Goal: Check status: Check status

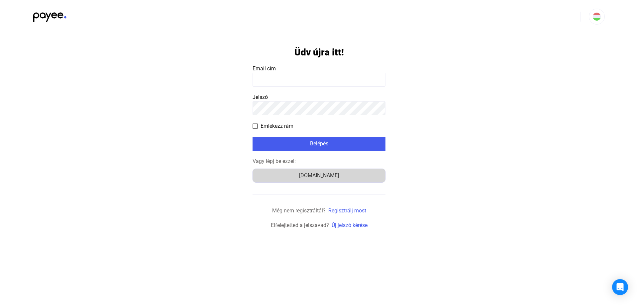
click at [319, 174] on div "[DOMAIN_NAME]" at bounding box center [319, 176] width 128 height 8
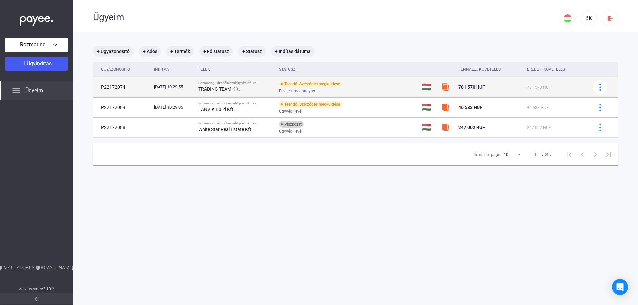
click at [378, 85] on div "Teendő: Szerződés megküldése Fizetési meghagyás" at bounding box center [332, 87] width 106 height 13
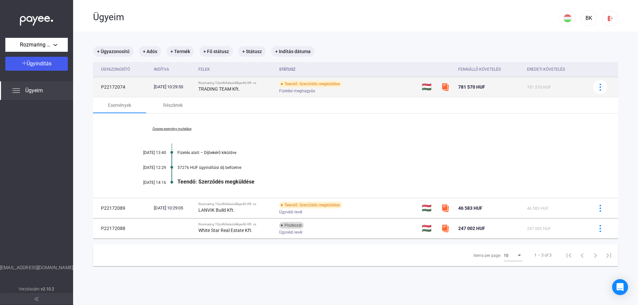
click at [122, 83] on td "P22172074" at bounding box center [122, 87] width 58 height 20
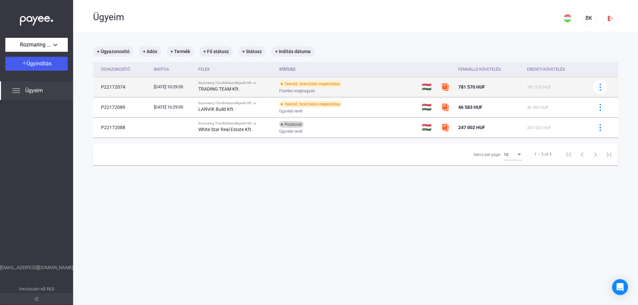
click at [124, 87] on td "P22172074" at bounding box center [122, 87] width 58 height 20
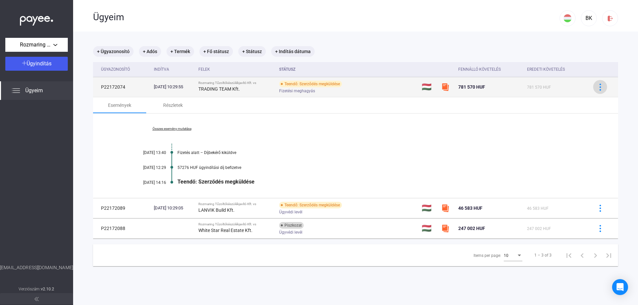
click at [599, 88] on div at bounding box center [600, 87] width 10 height 7
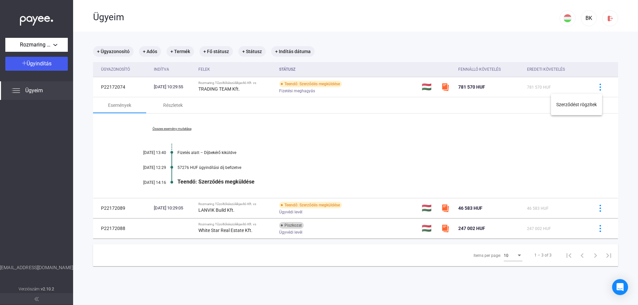
click at [530, 136] on div at bounding box center [319, 152] width 638 height 305
